Goal: Obtain resource: Download file/media

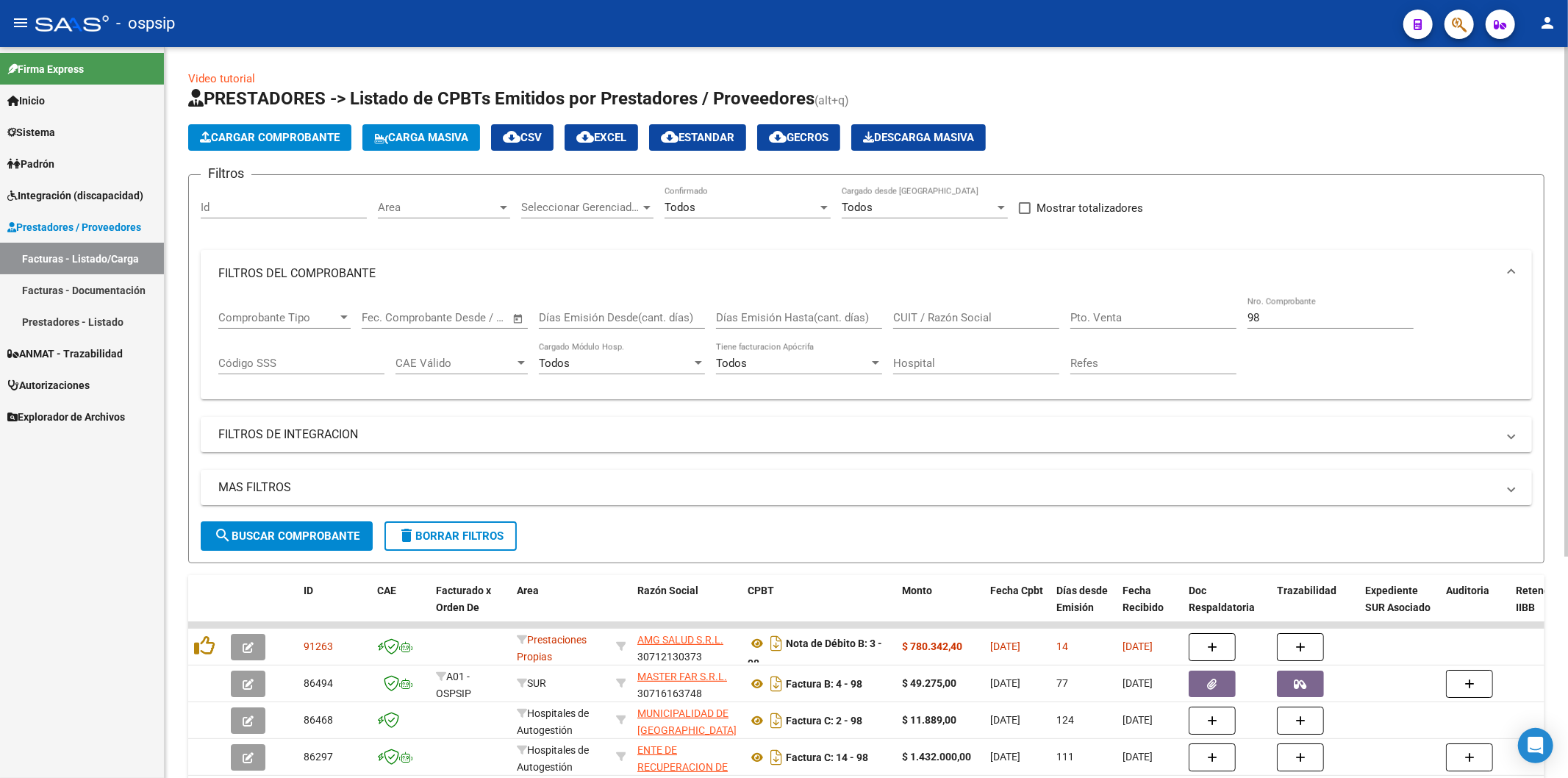
scroll to position [25, 0]
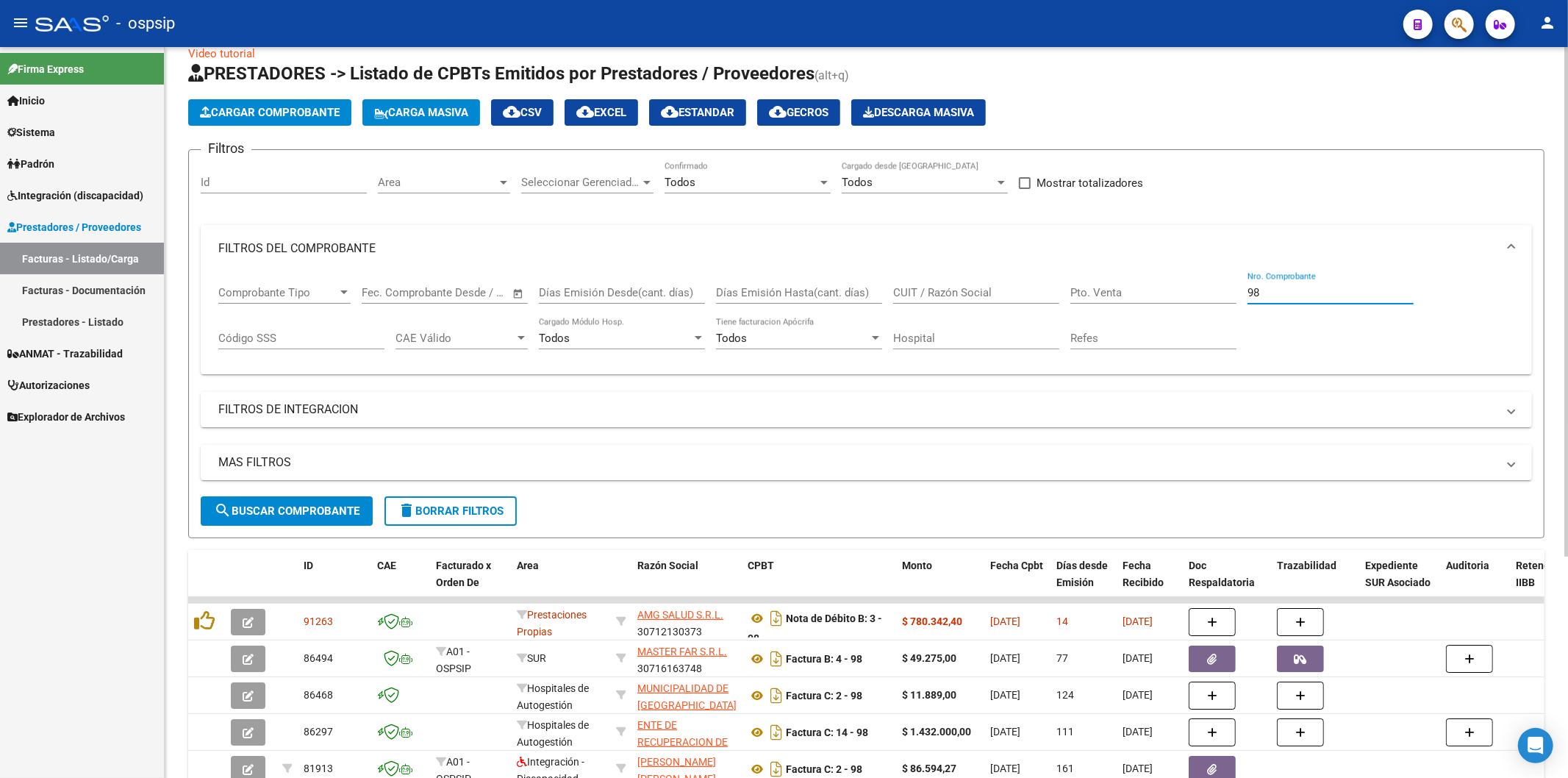
click at [1318, 292] on input "98" at bounding box center [1330, 292] width 166 height 13
type input "9"
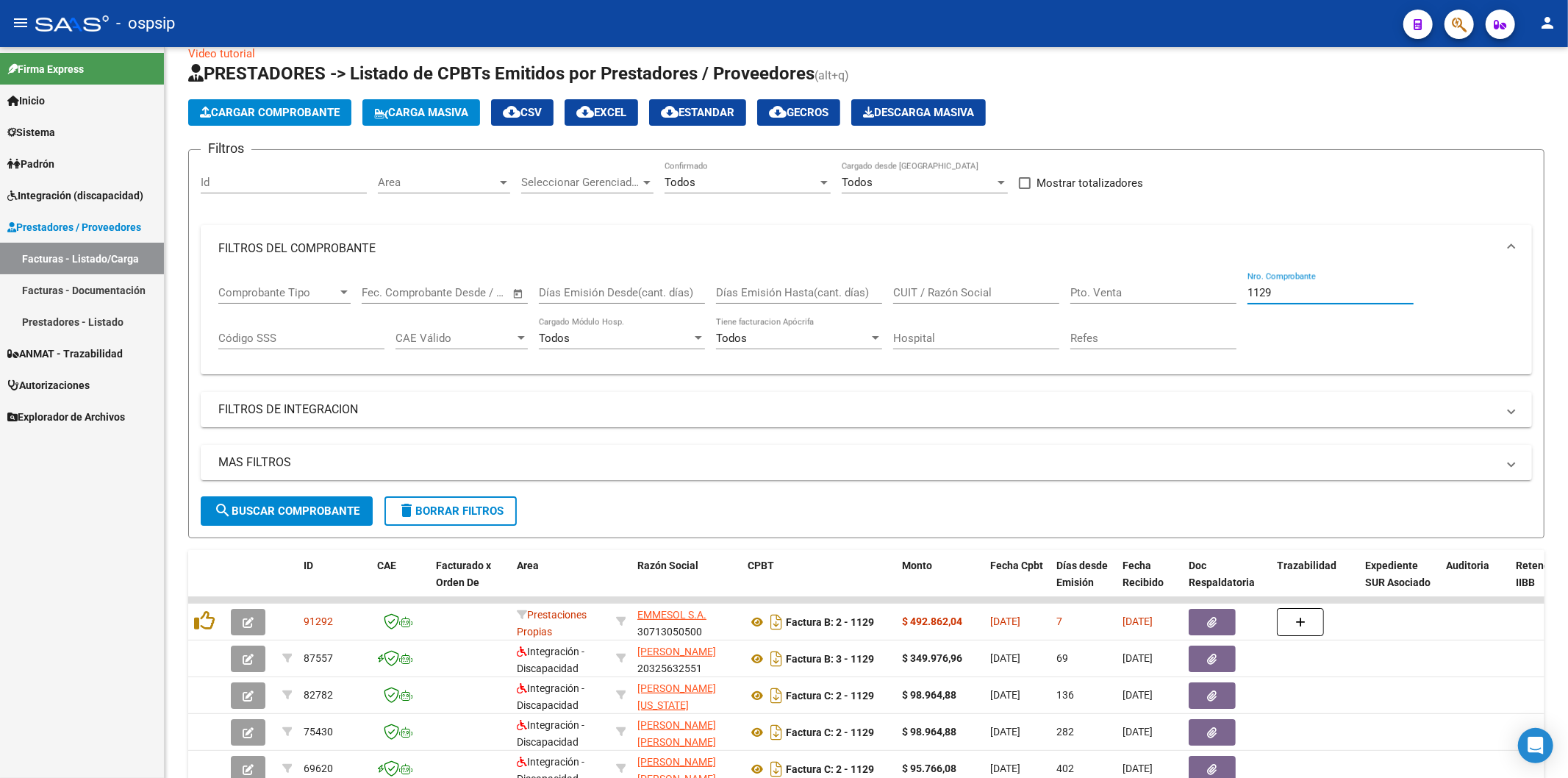
type input "1129"
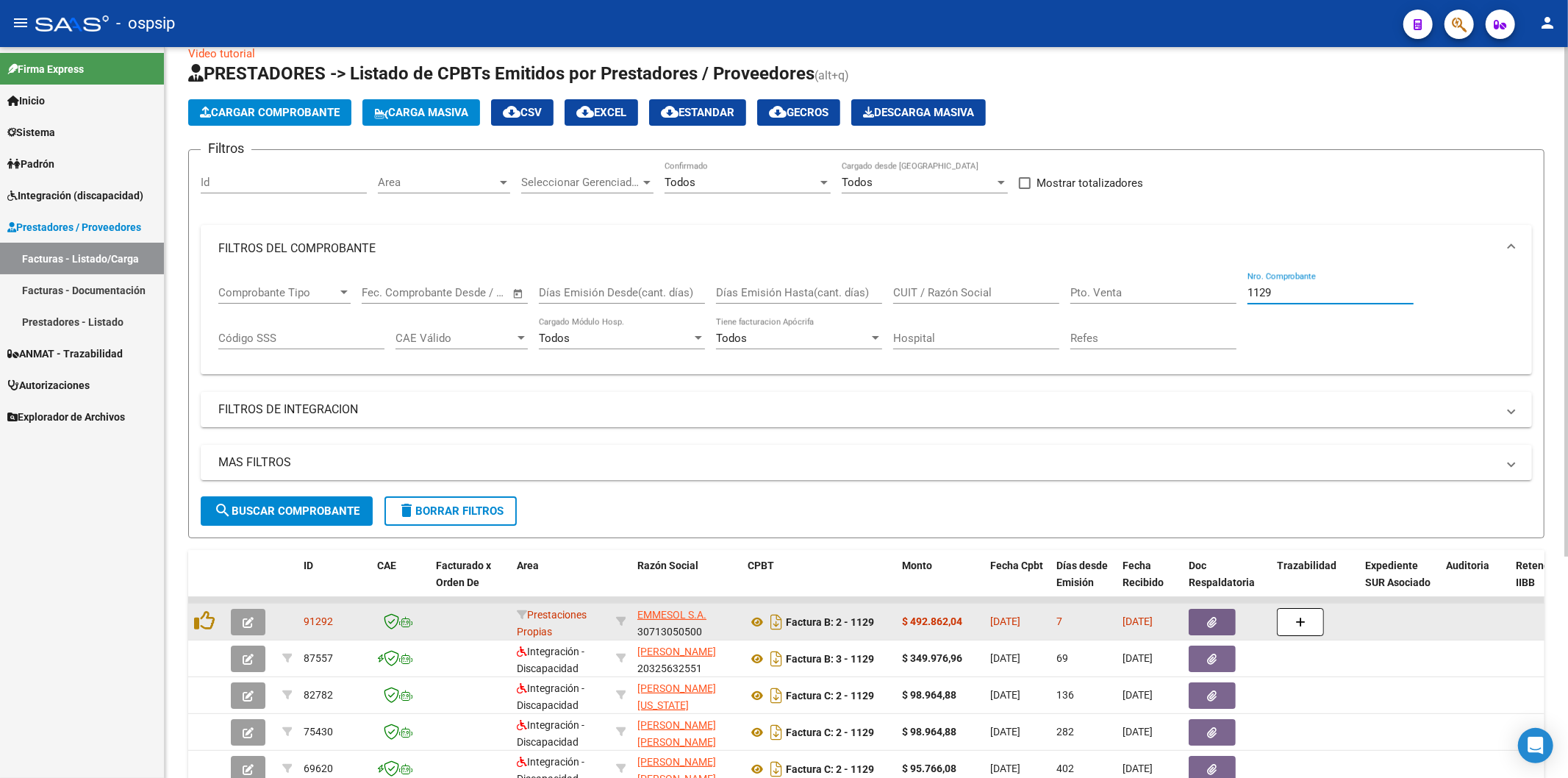
click at [1208, 616] on span "button" at bounding box center [1213, 622] width 10 height 13
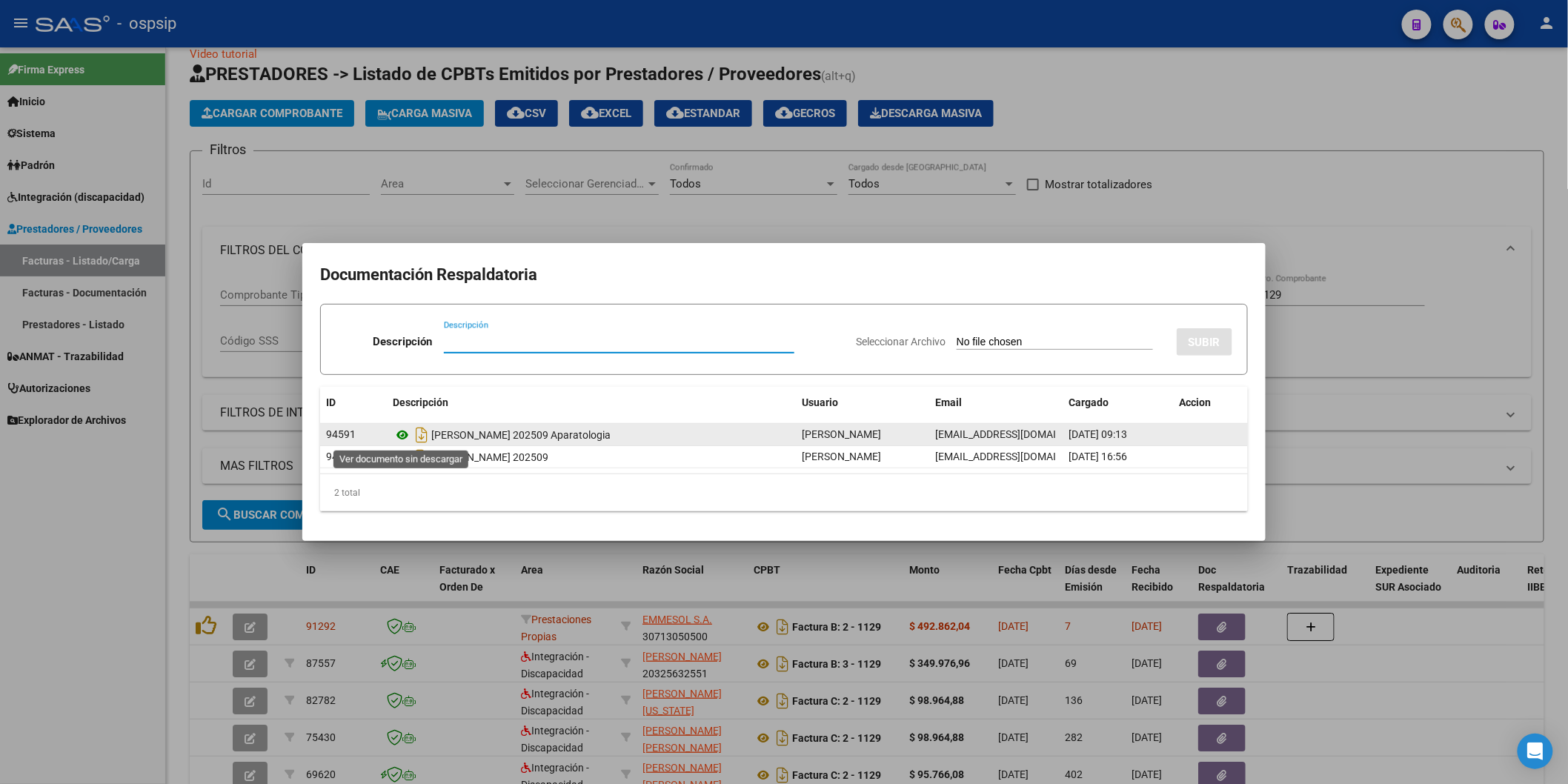
click at [401, 430] on icon at bounding box center [402, 435] width 19 height 18
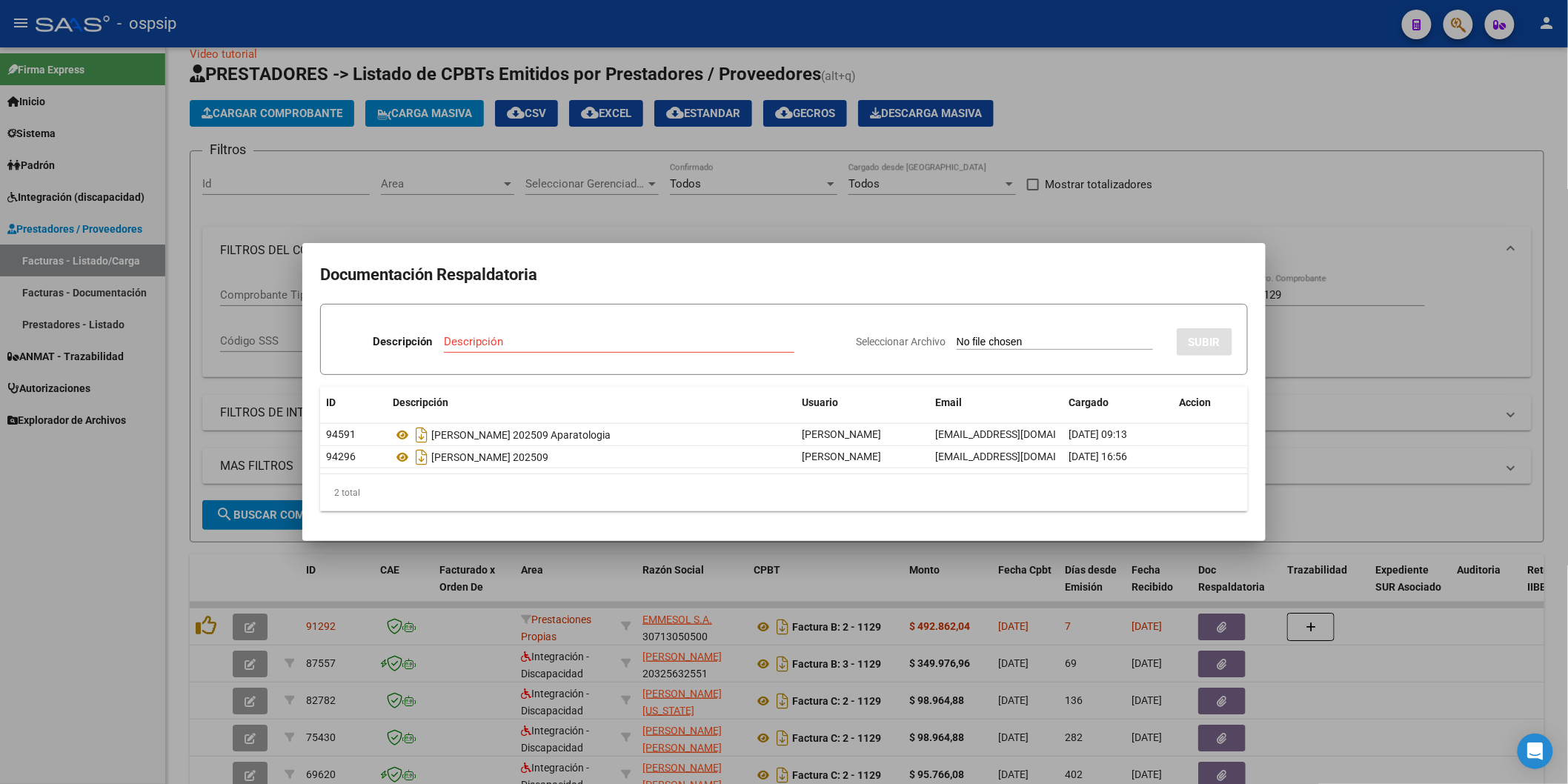
click at [1299, 84] on div at bounding box center [784, 392] width 1568 height 784
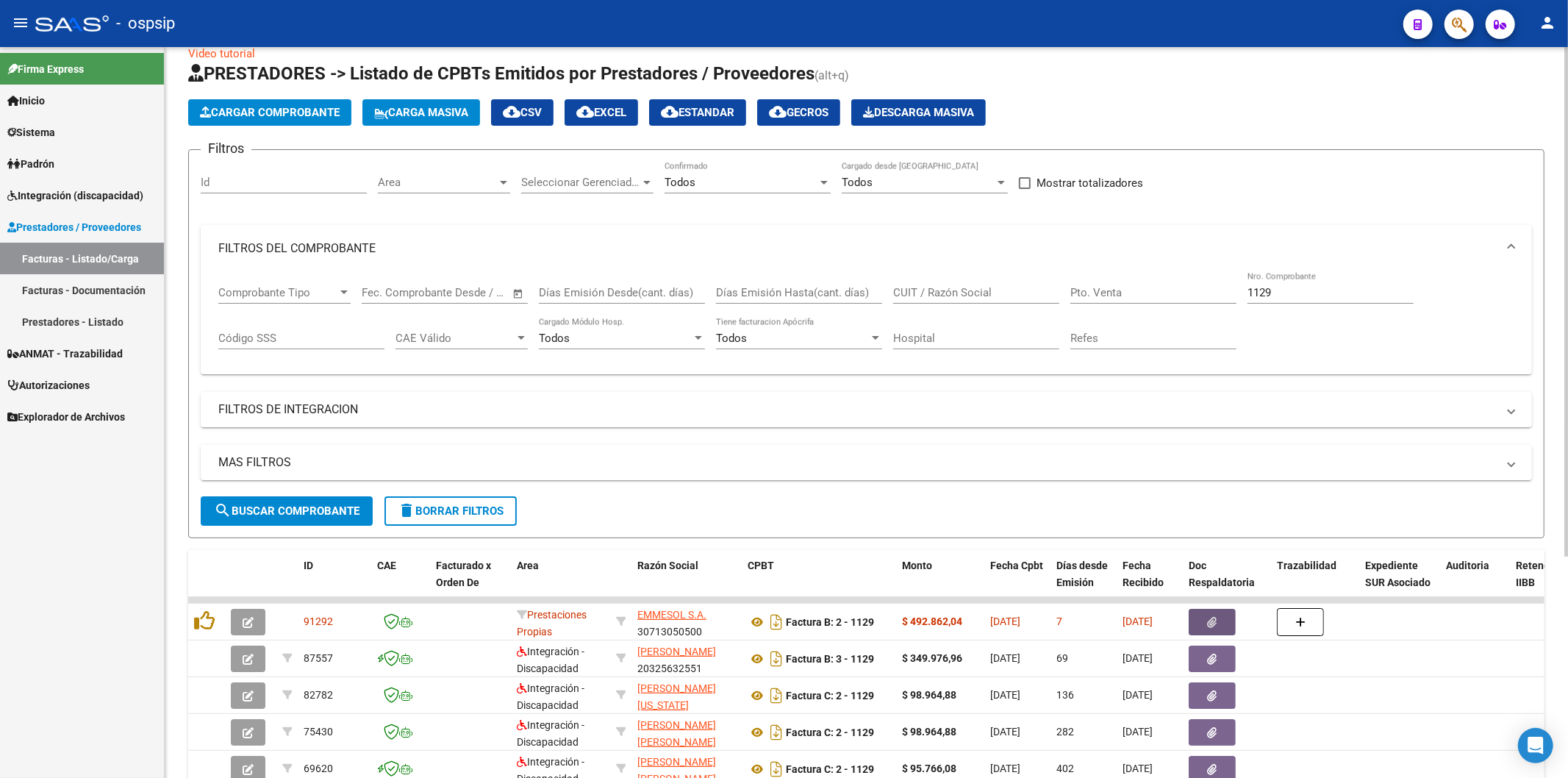
click at [1313, 291] on input "1129" at bounding box center [1330, 292] width 166 height 13
type input "1"
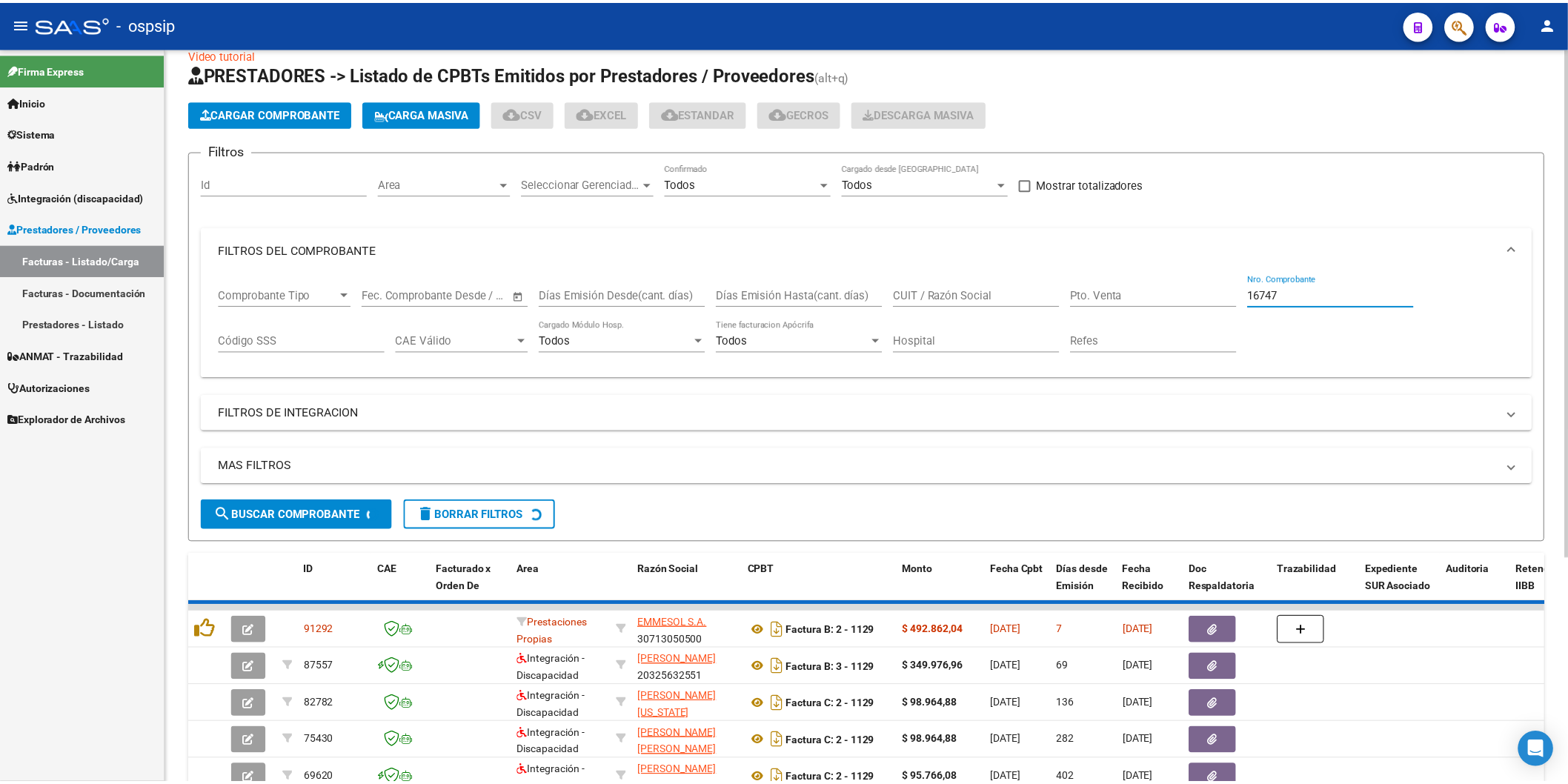
scroll to position [0, 0]
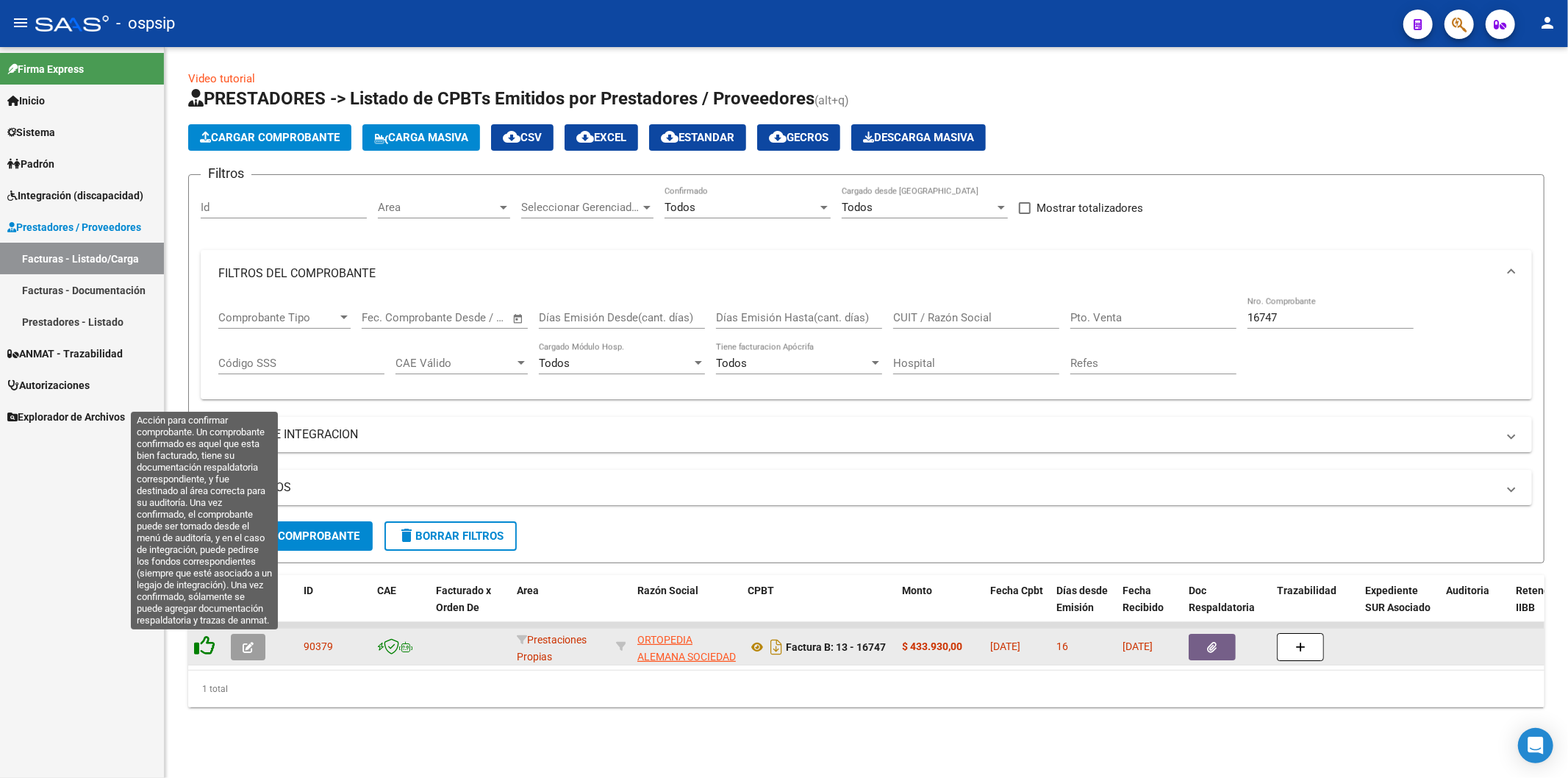
click at [199, 649] on icon at bounding box center [205, 646] width 21 height 21
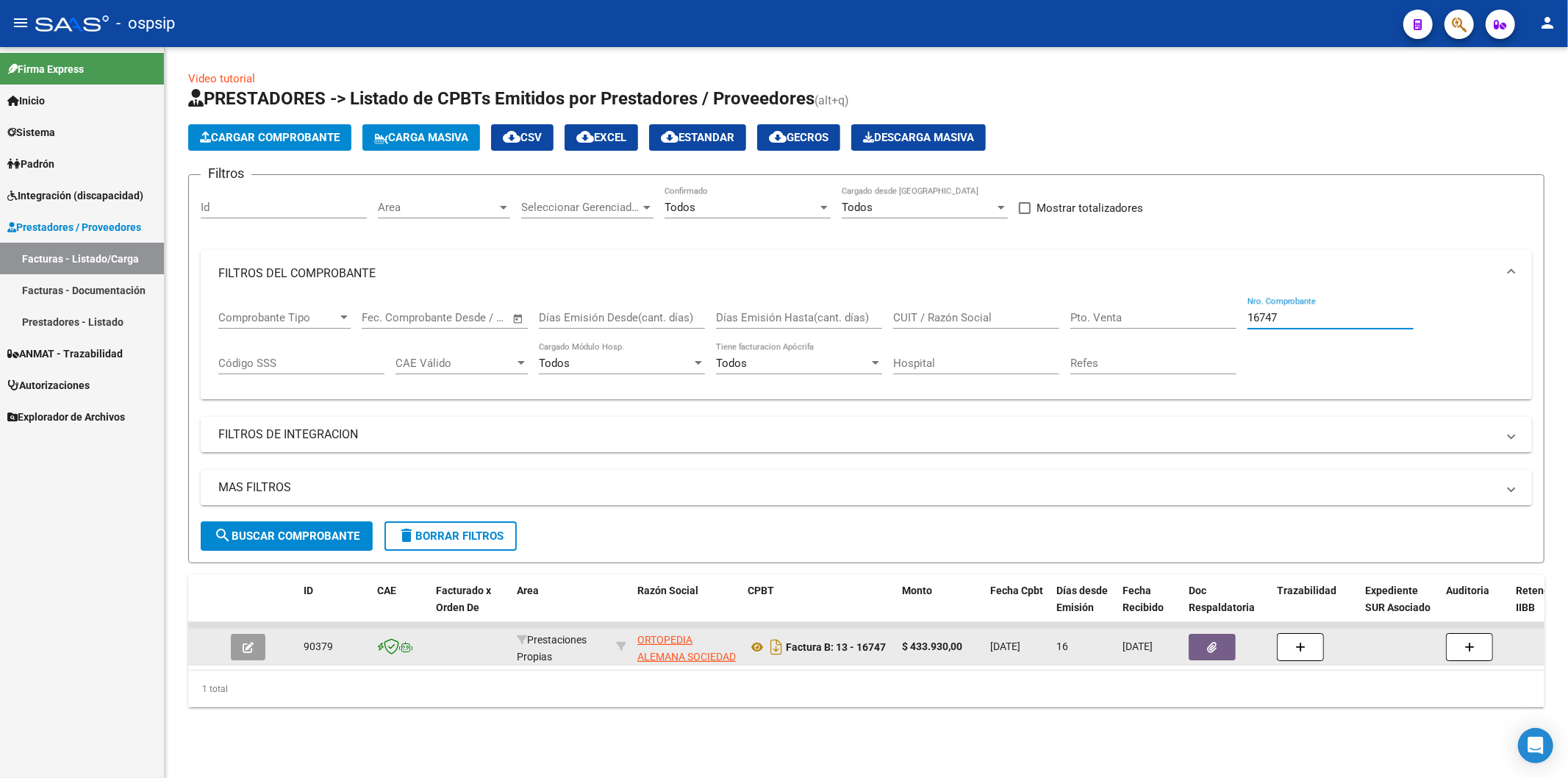
click at [1313, 312] on input "16747" at bounding box center [1330, 317] width 166 height 13
type input "1"
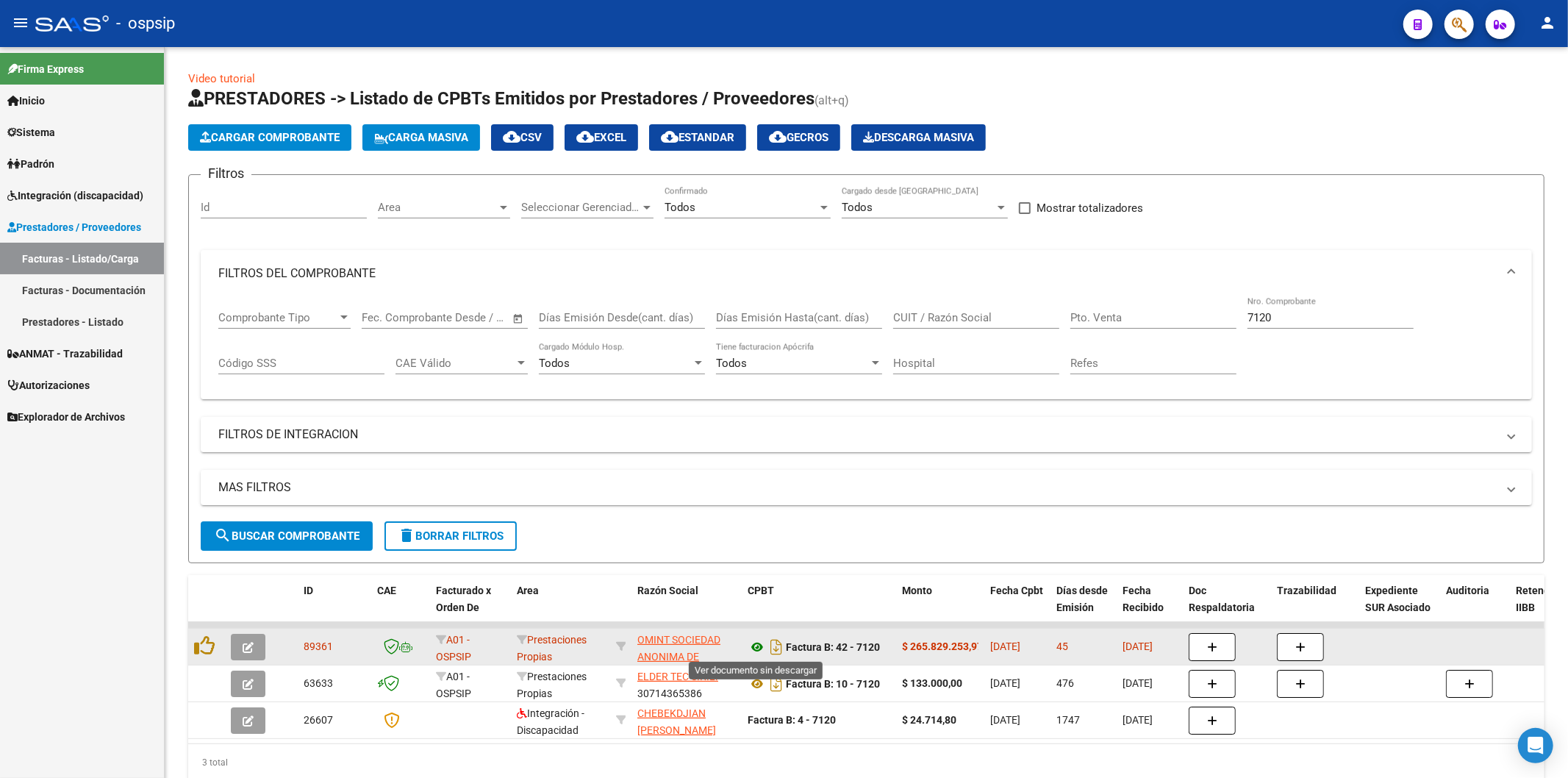
click at [755, 648] on icon at bounding box center [758, 647] width 19 height 18
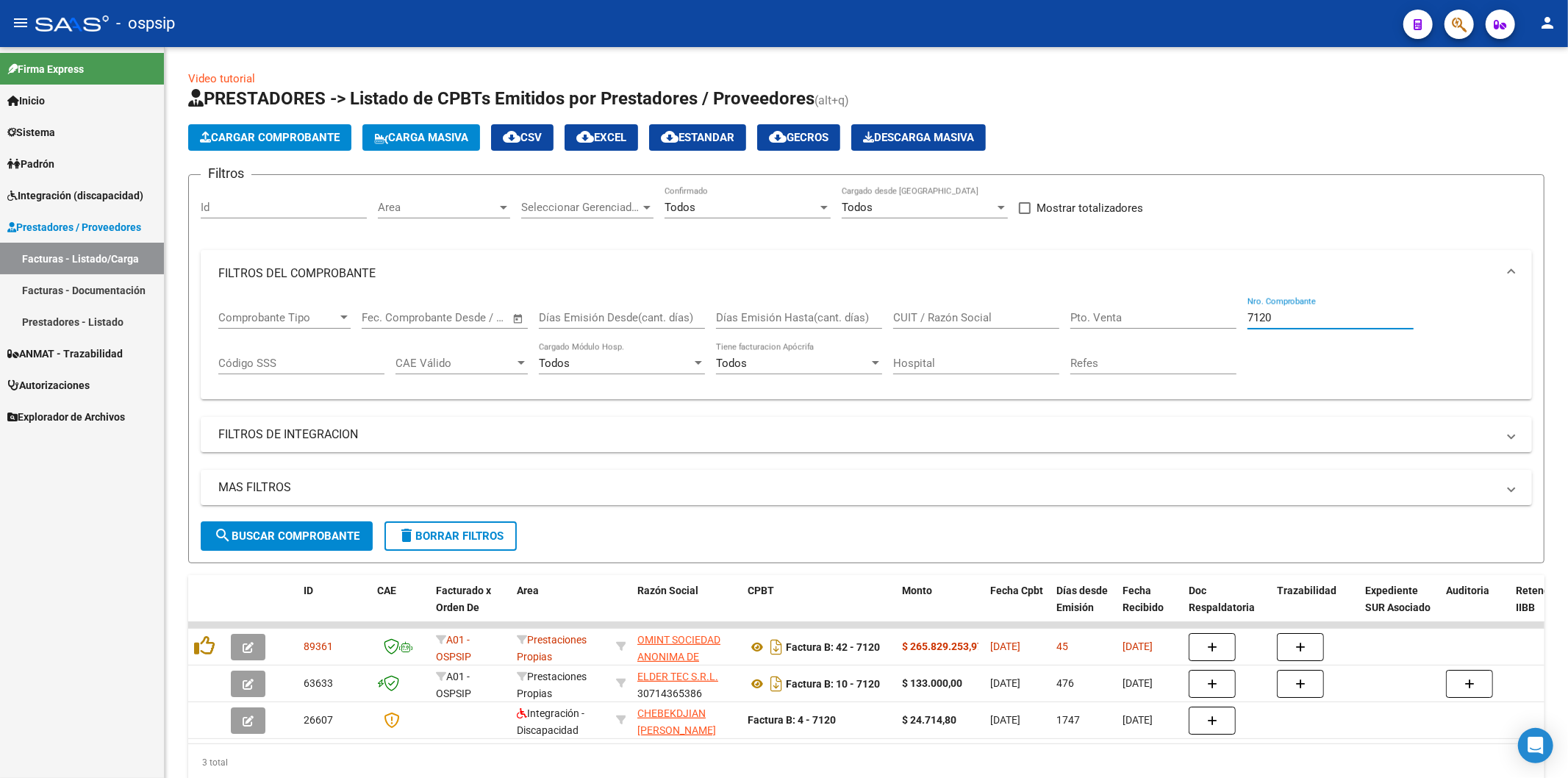
click at [1329, 318] on input "7120" at bounding box center [1330, 317] width 166 height 13
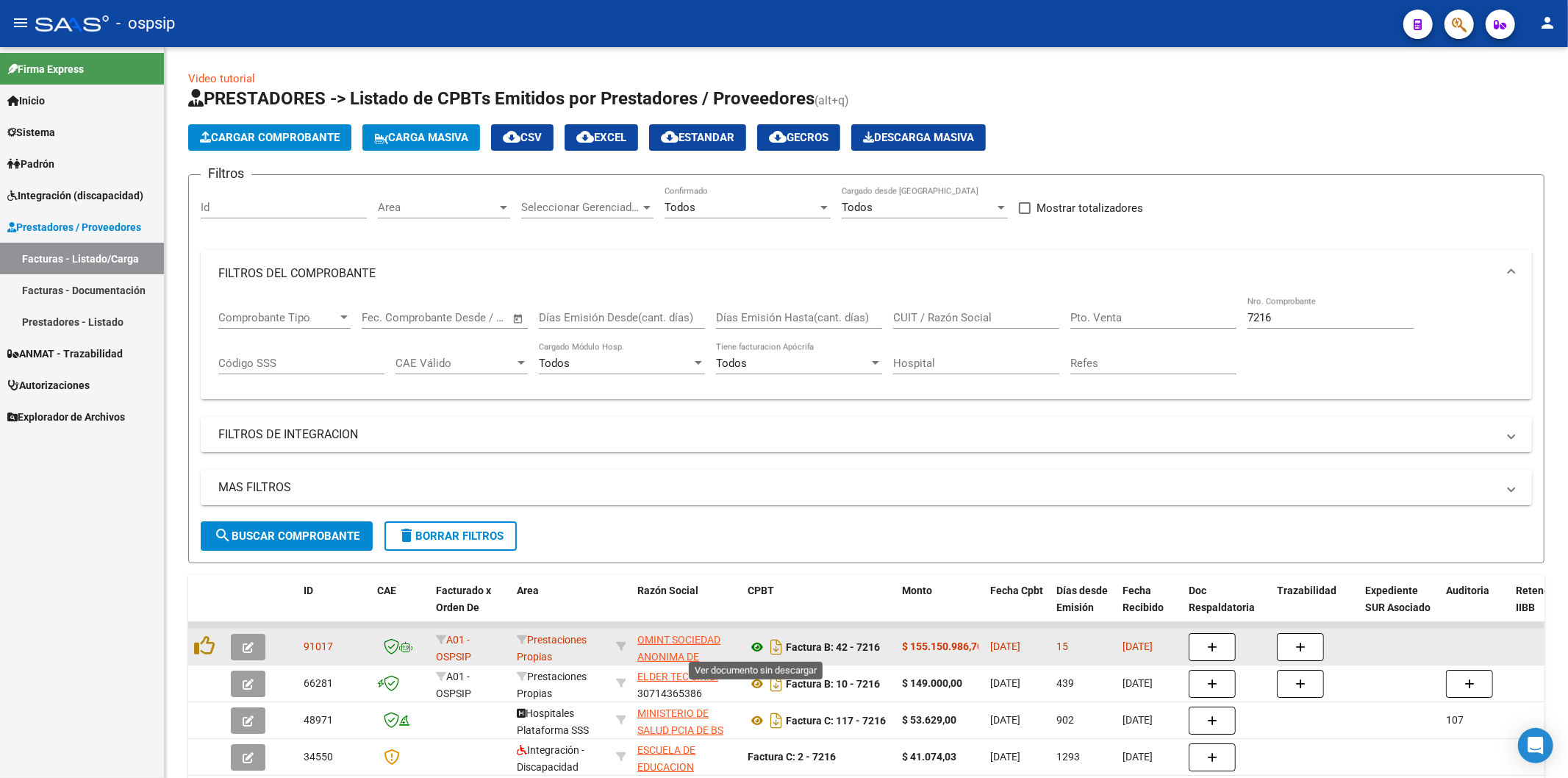
click at [756, 646] on icon at bounding box center [758, 647] width 19 height 18
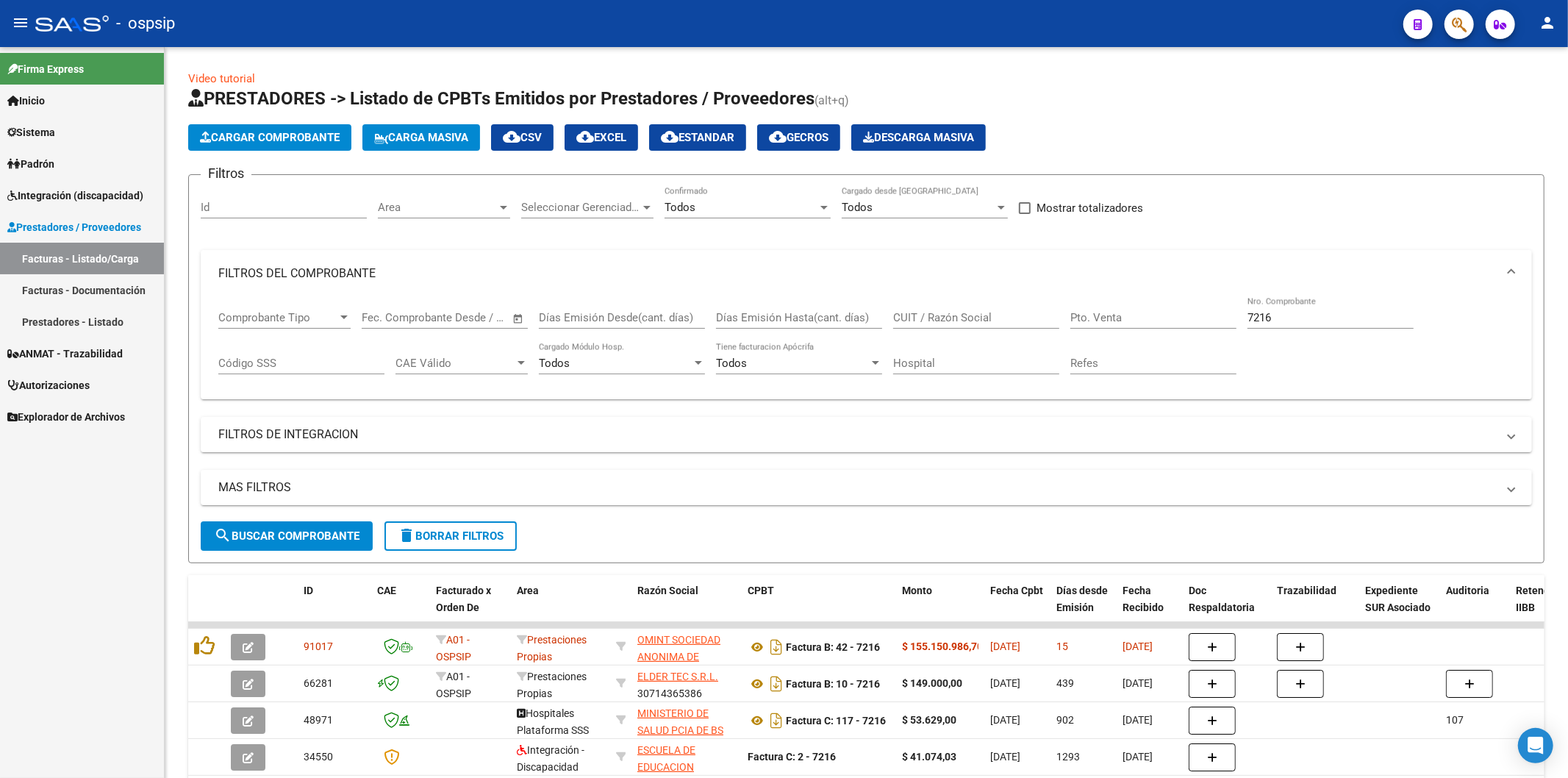
click at [1318, 315] on input "7216" at bounding box center [1330, 317] width 166 height 13
type input "7"
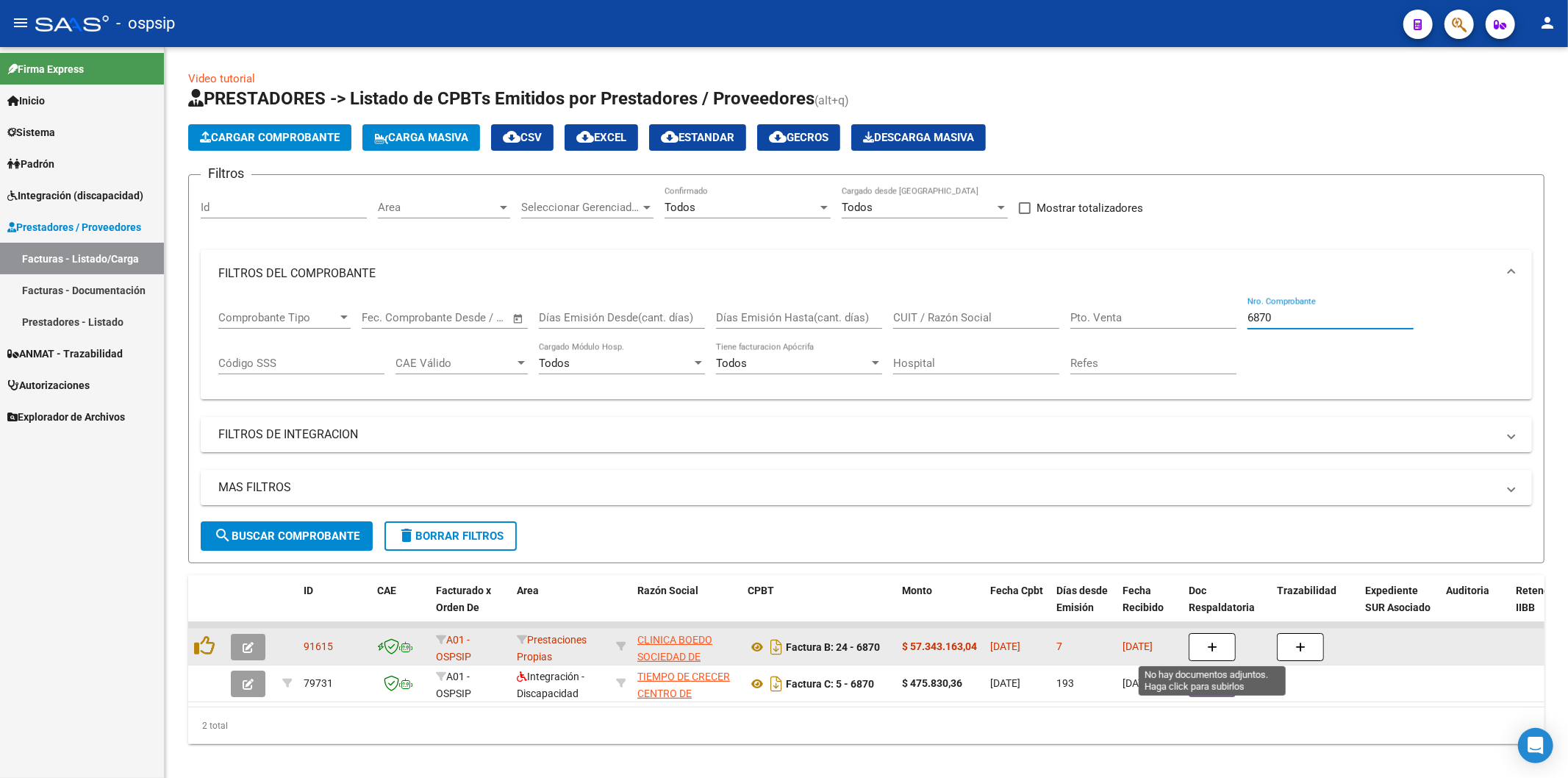
type input "6870"
click at [1213, 643] on icon "button" at bounding box center [1212, 648] width 10 height 11
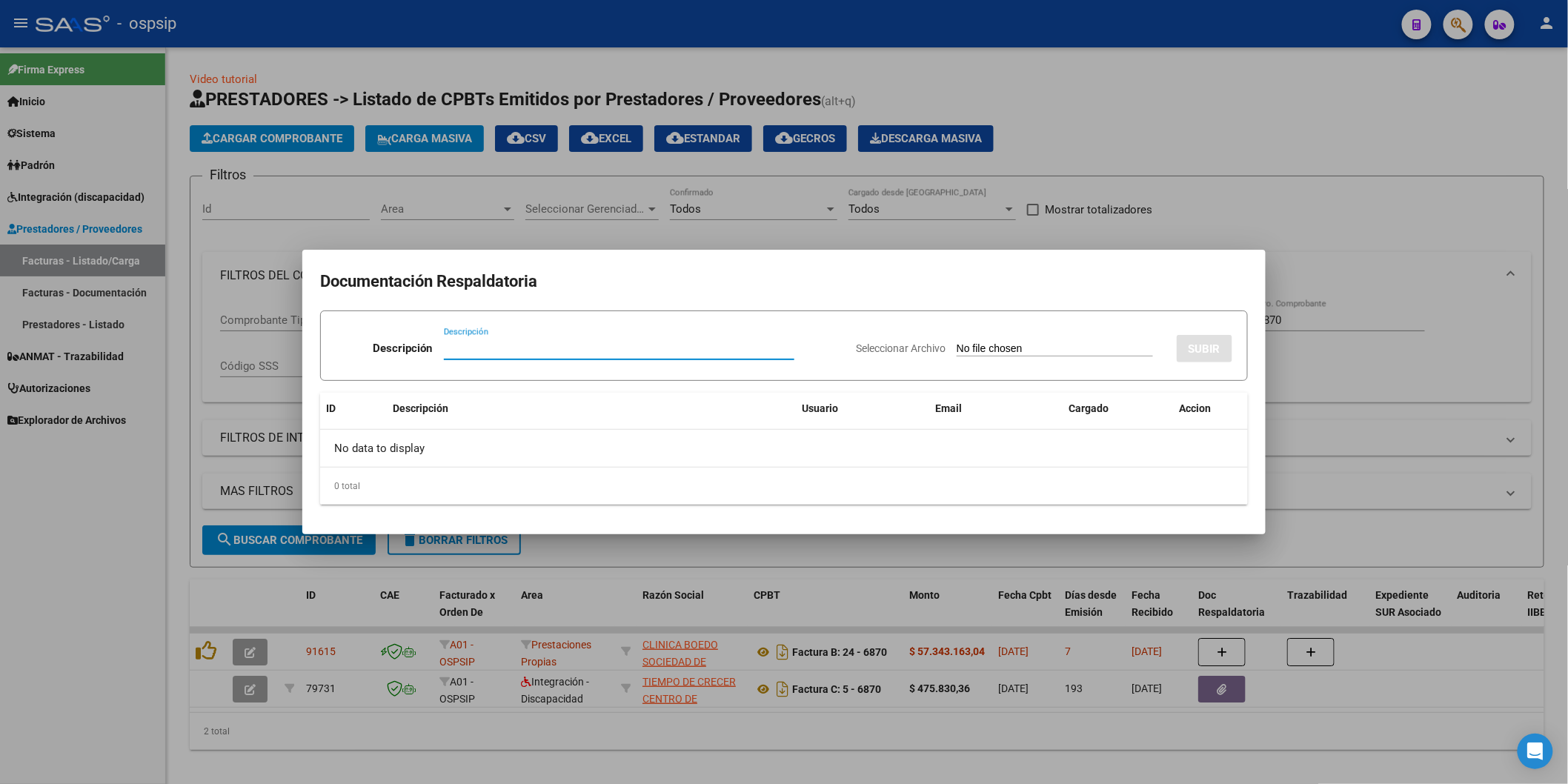
click at [552, 354] on input "Descripción" at bounding box center [619, 348] width 350 height 13
type input "DETALLE"
click at [957, 342] on input "Seleccionar Archivo" at bounding box center [1055, 349] width 197 height 14
type input "C:\fakepath\251015104802.pdf"
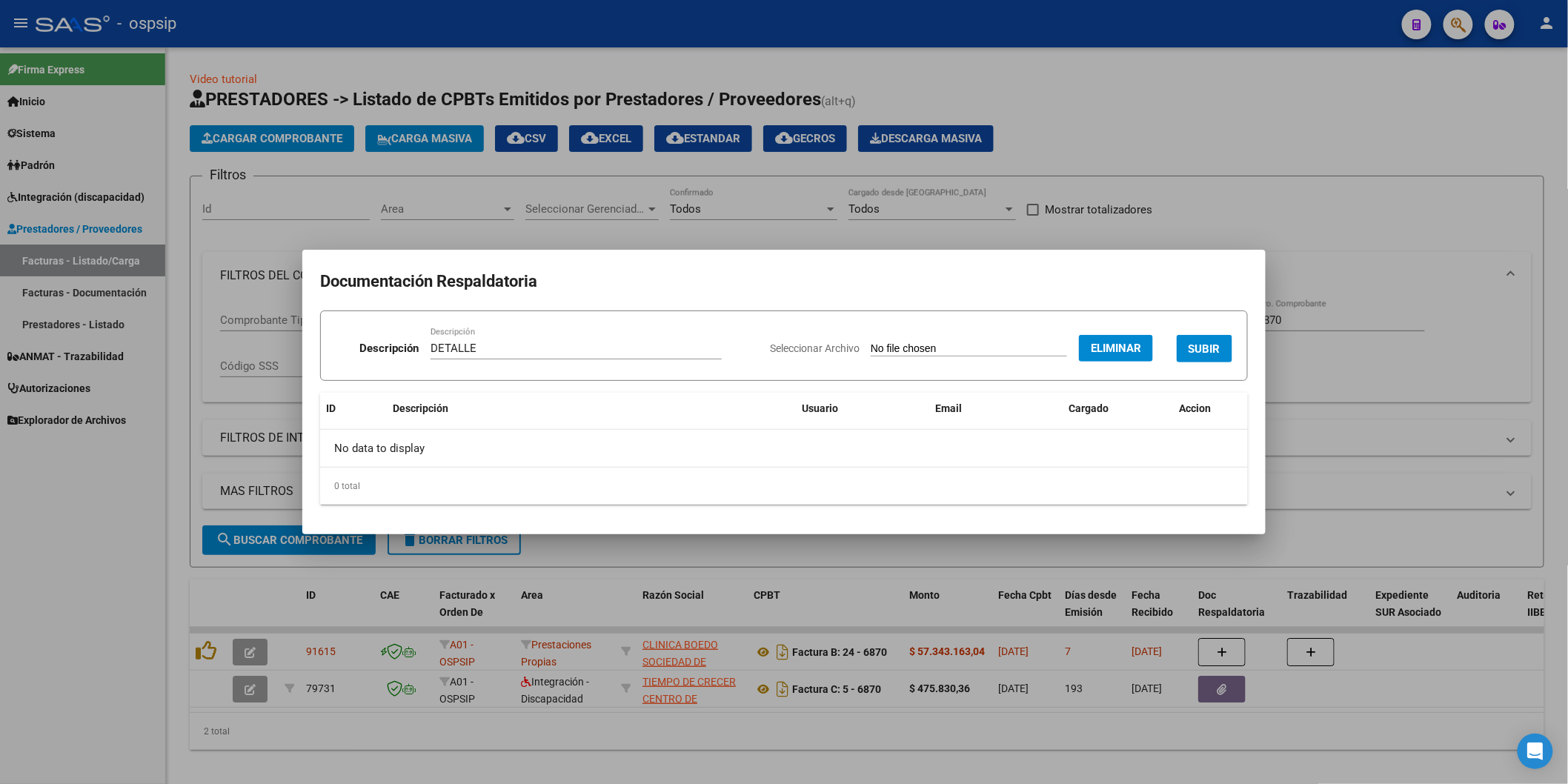
click at [1206, 354] on span "SUBIR" at bounding box center [1204, 349] width 32 height 13
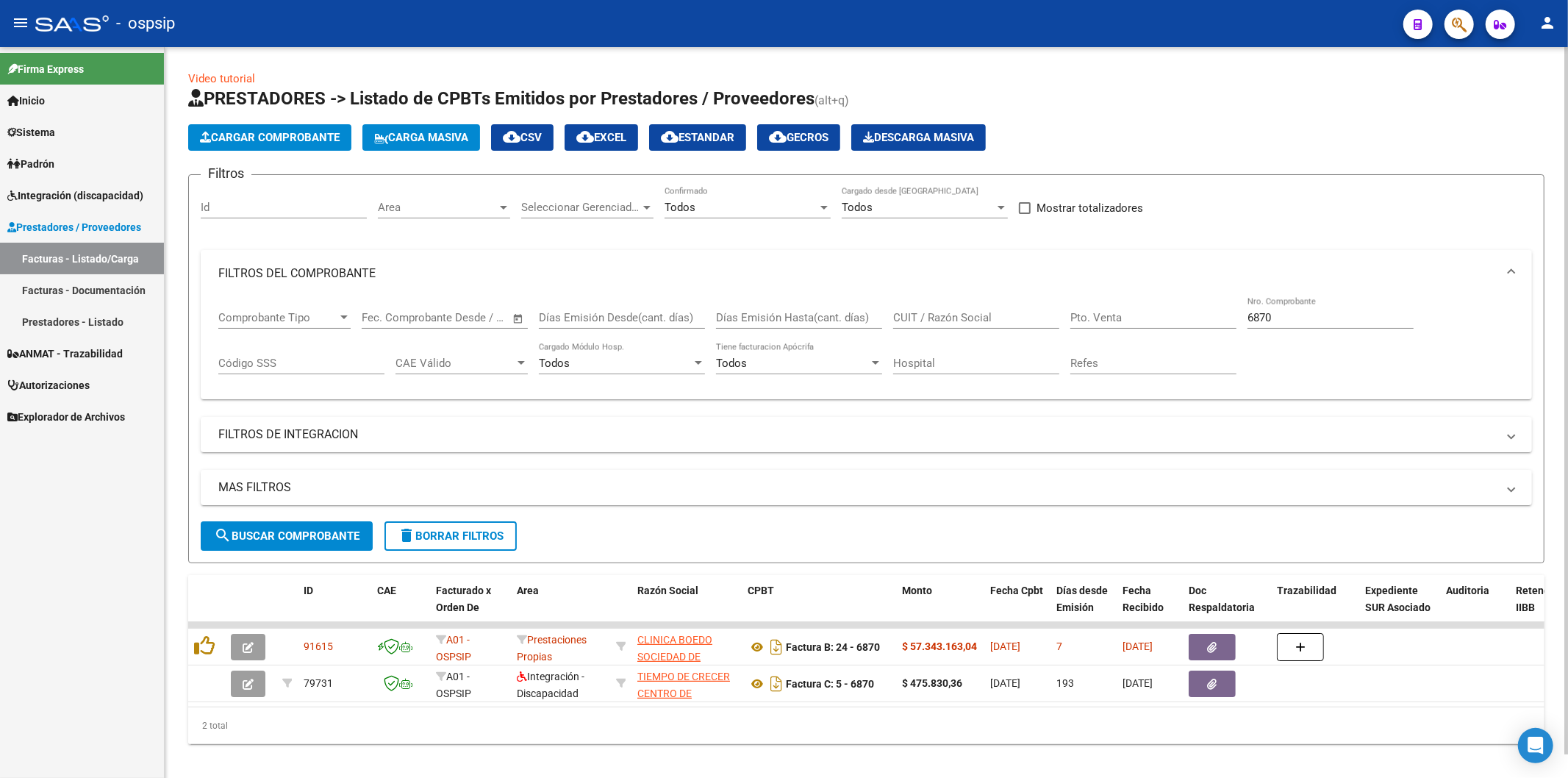
click at [1345, 320] on input "6870" at bounding box center [1330, 317] width 166 height 13
type input "6"
click at [1326, 320] on input "Nro. Comprobante" at bounding box center [1330, 317] width 166 height 13
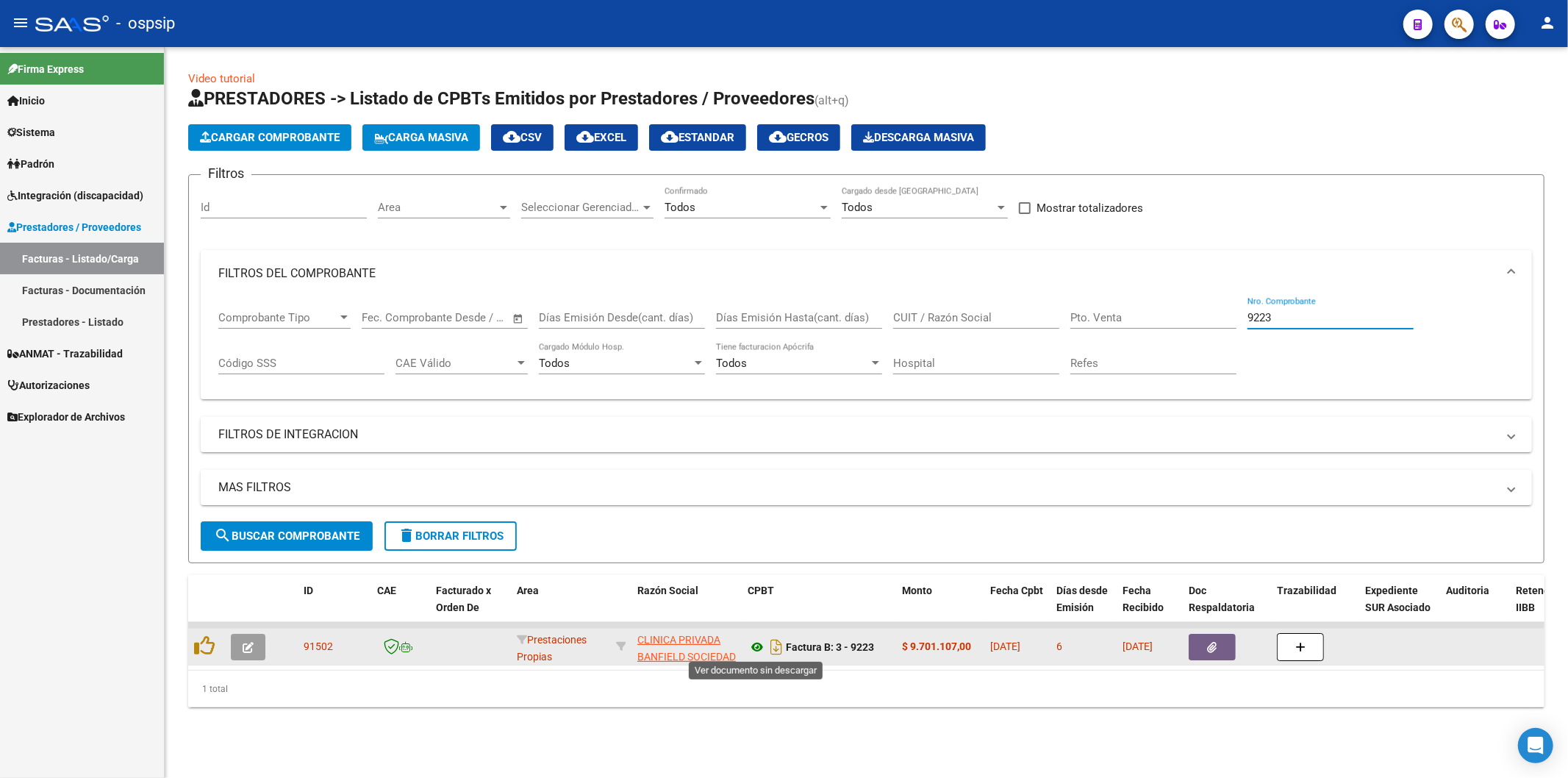
click at [758, 646] on icon at bounding box center [758, 647] width 19 height 18
click at [1213, 647] on icon "button" at bounding box center [1213, 648] width 10 height 11
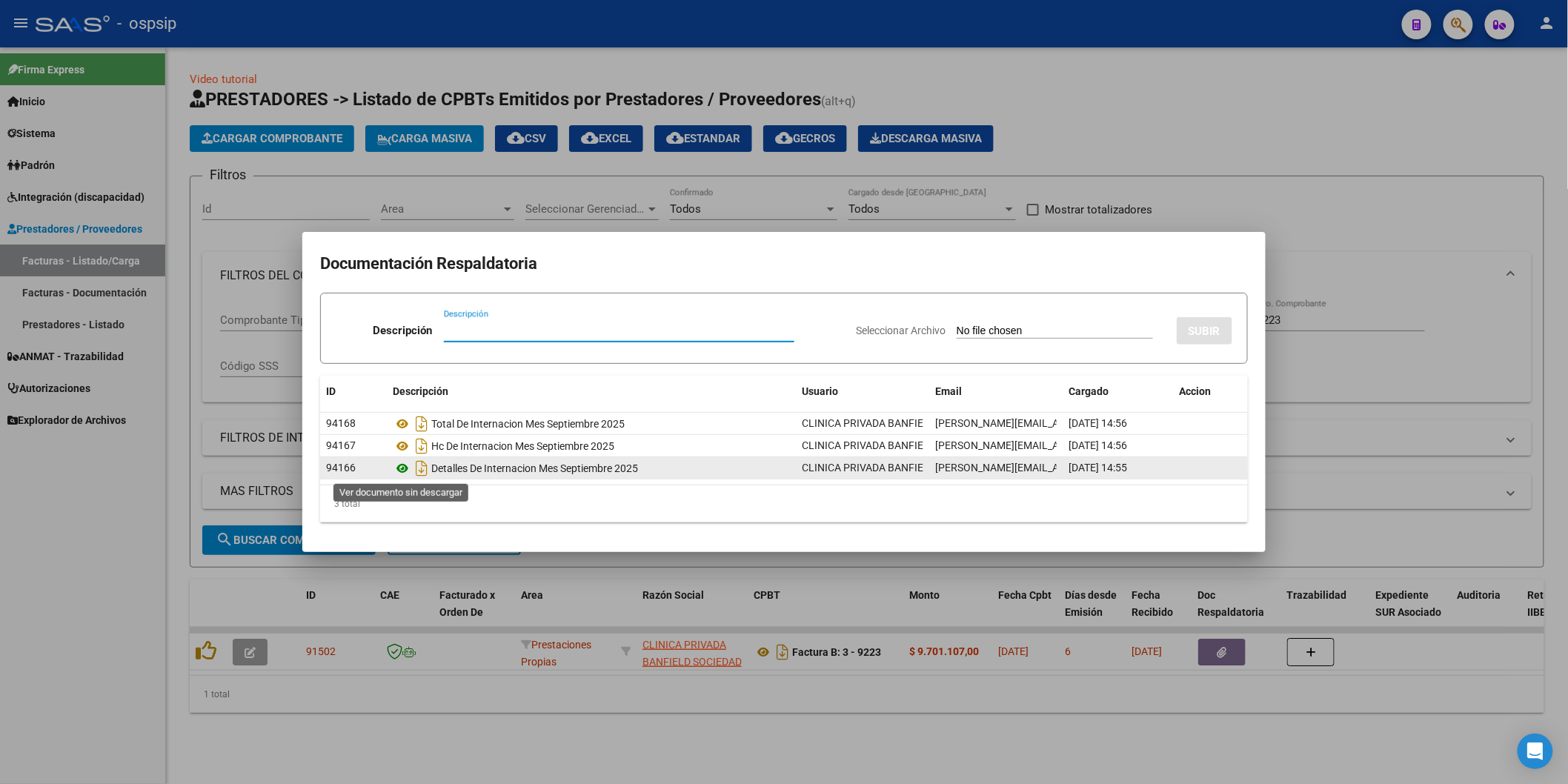
click at [401, 467] on icon at bounding box center [402, 468] width 19 height 18
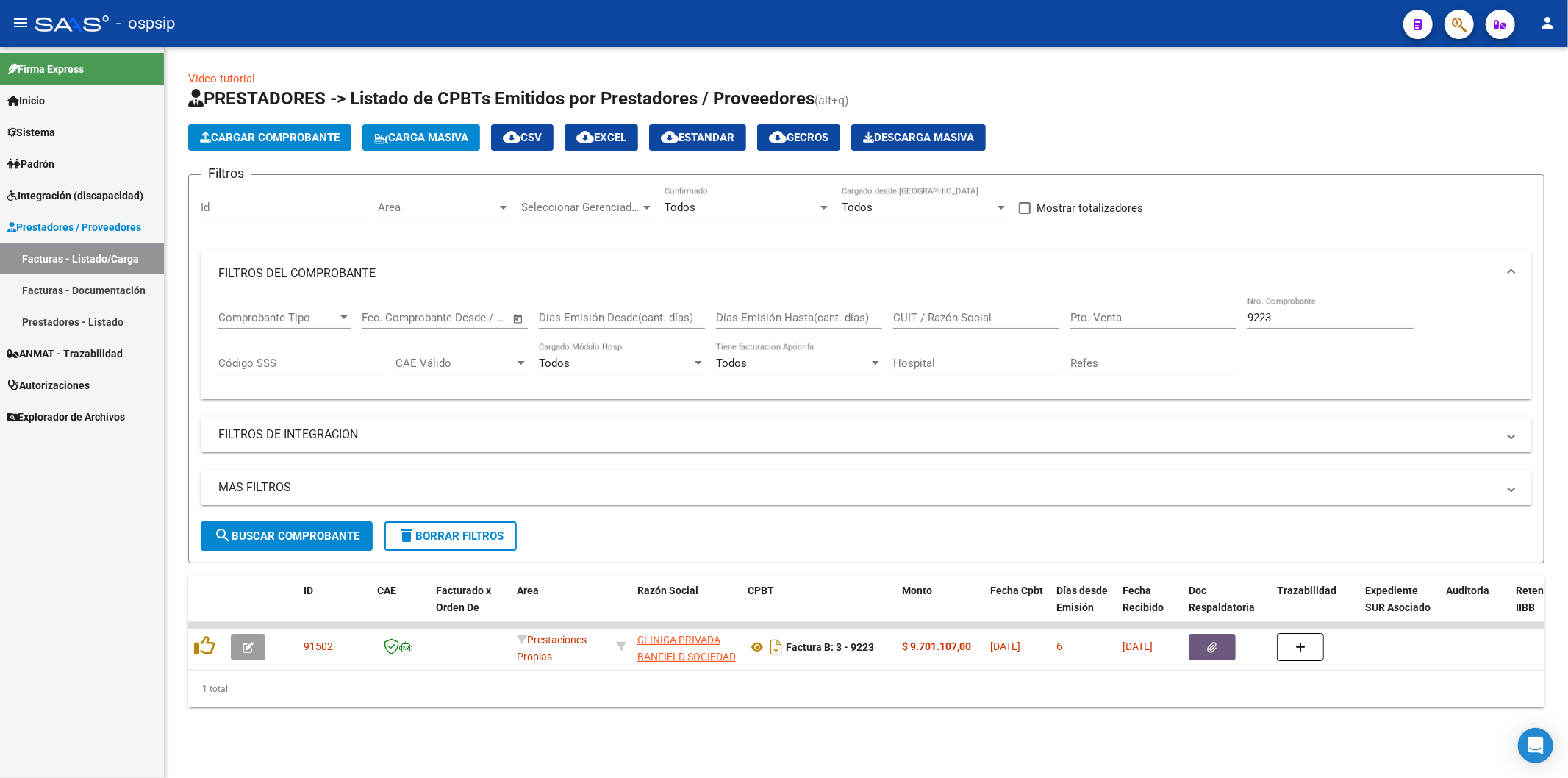
click at [1322, 318] on input "9223" at bounding box center [1330, 317] width 166 height 13
type input "9"
type input "2"
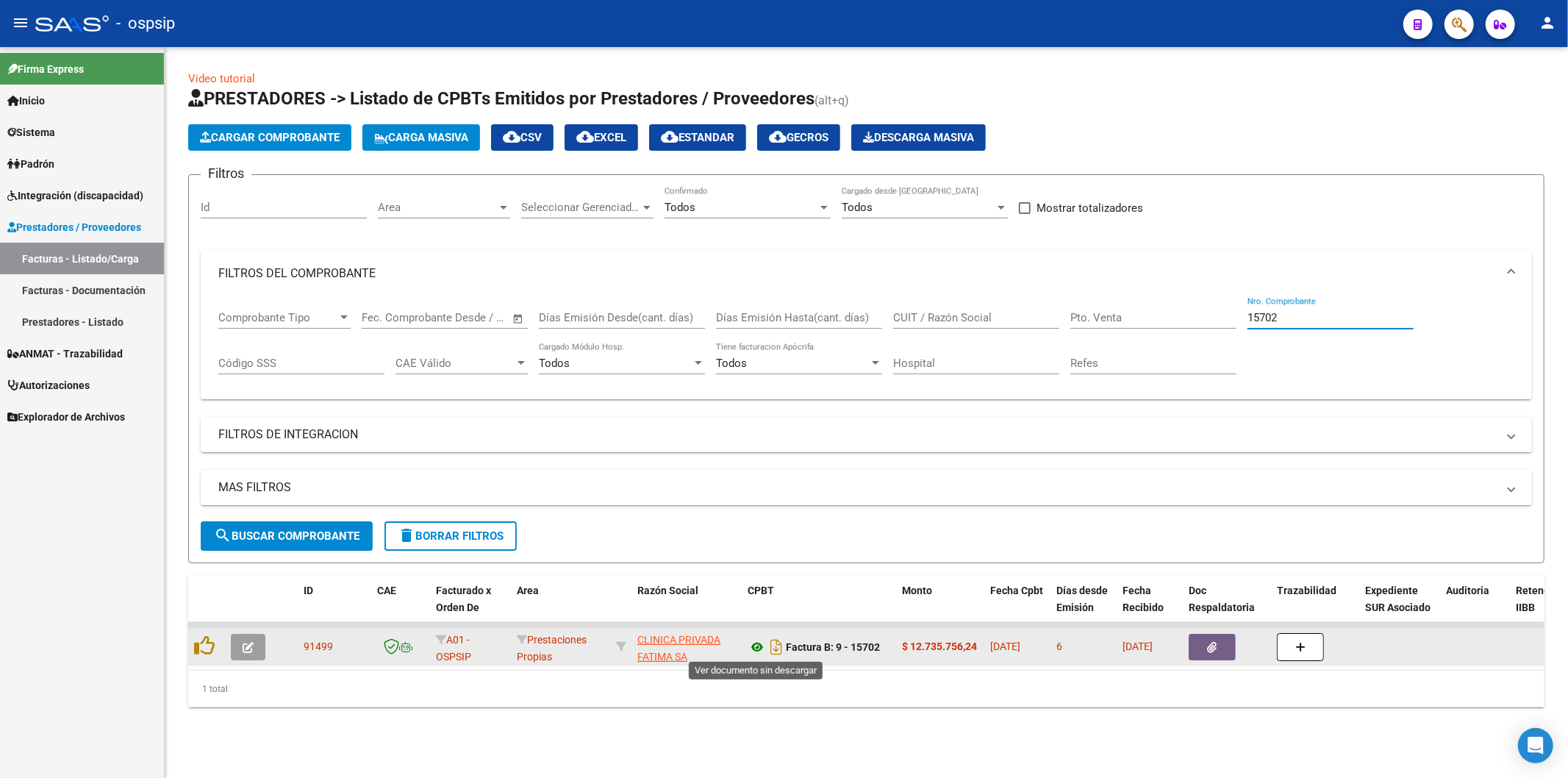
type input "15702"
click at [761, 648] on icon at bounding box center [758, 647] width 19 height 18
click at [1215, 649] on icon "button" at bounding box center [1213, 648] width 10 height 11
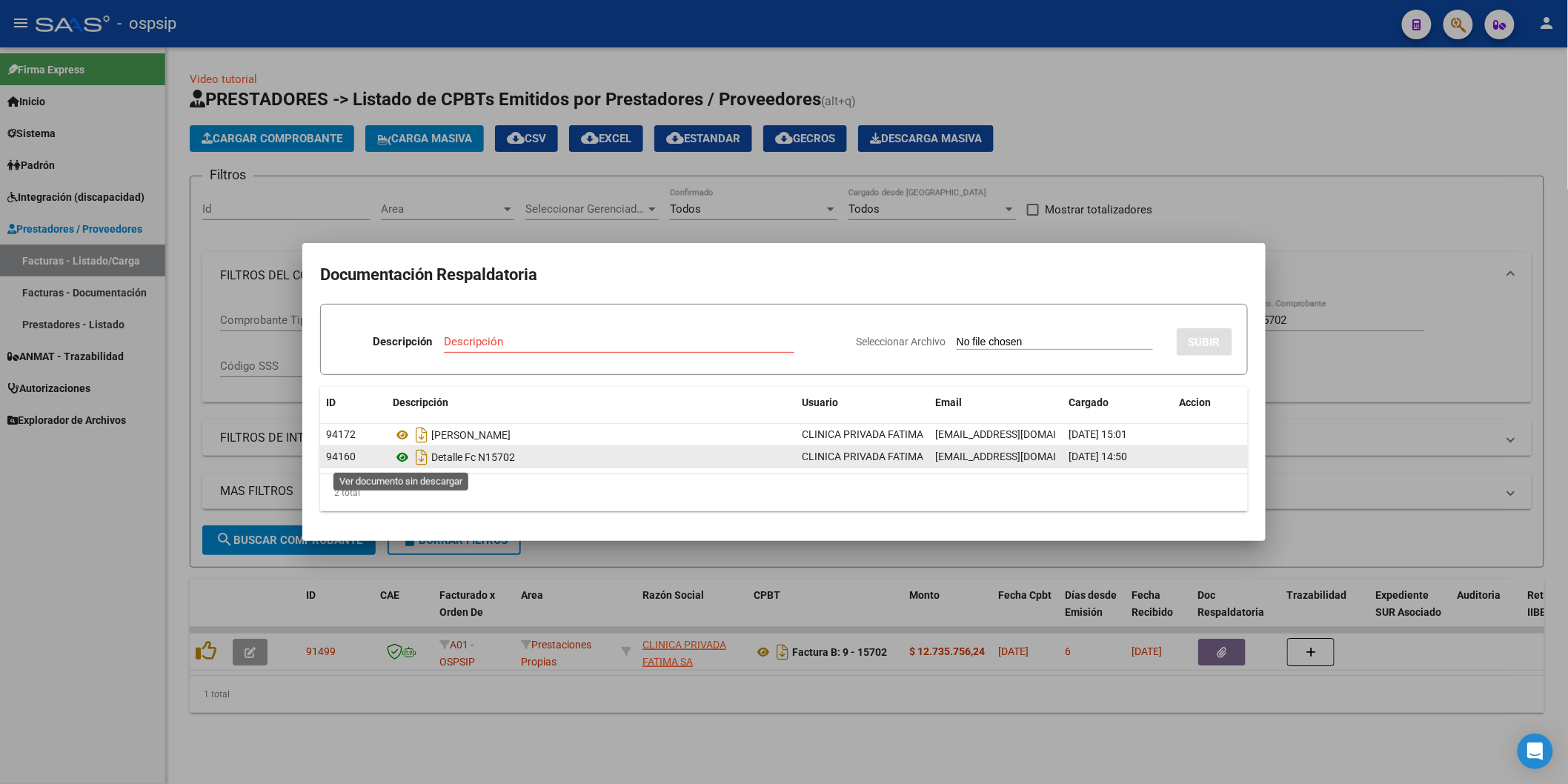
click at [397, 455] on icon at bounding box center [402, 457] width 19 height 18
